Goal: Navigation & Orientation: Find specific page/section

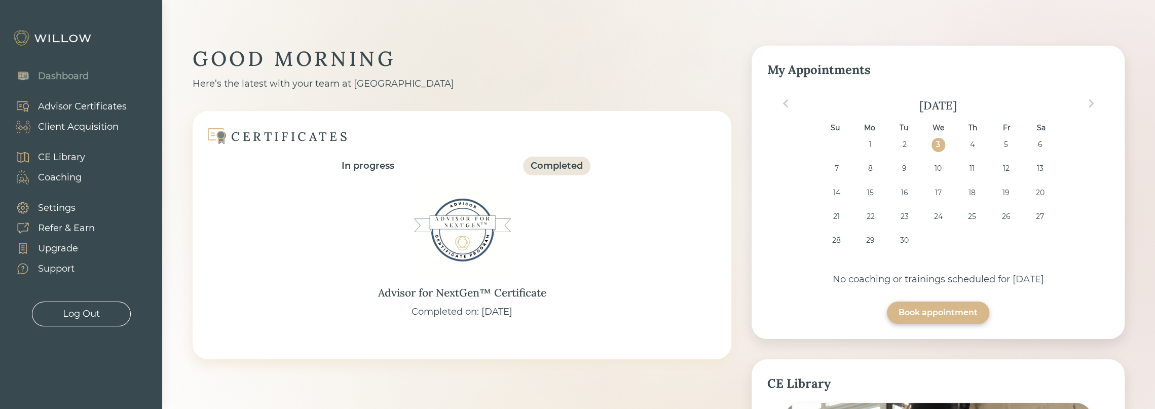
click at [74, 127] on div "Client Acquisition" at bounding box center [78, 127] width 81 height 14
